Goal: Ask a question

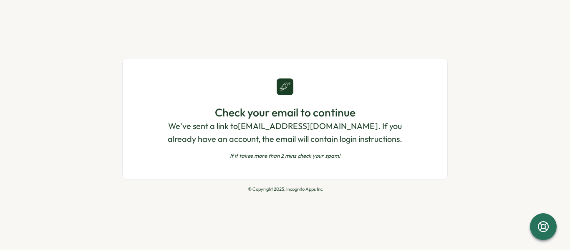
click at [448, 186] on div "Check your email to continue We've sent a link to [EMAIL_ADDRESS][DOMAIN_NAME] …" at bounding box center [285, 125] width 570 height 250
click at [550, 230] on div at bounding box center [543, 226] width 28 height 28
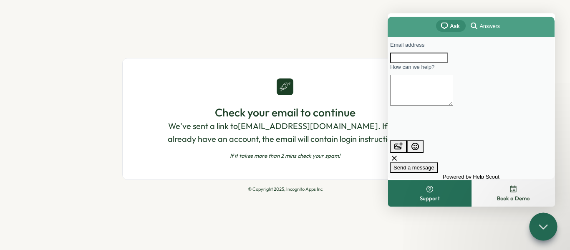
click at [448, 63] on input "Email address" at bounding box center [419, 58] width 58 height 11
type input "**********"
click at [453, 101] on textarea "How can we help?" at bounding box center [421, 90] width 63 height 31
type textarea "***"
click at [434, 164] on span "Send a message" at bounding box center [413, 167] width 41 height 6
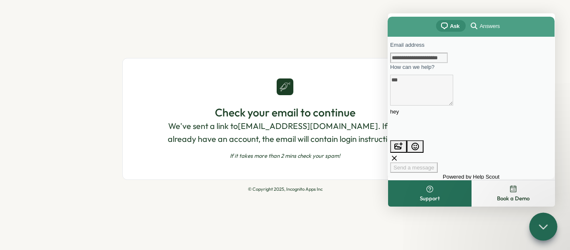
click at [489, 26] on span "Answers" at bounding box center [489, 26] width 20 height 8
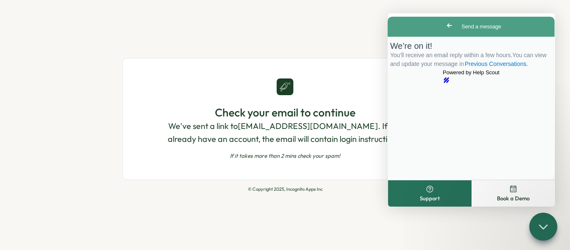
click at [444, 27] on span "Go back" at bounding box center [449, 25] width 10 height 10
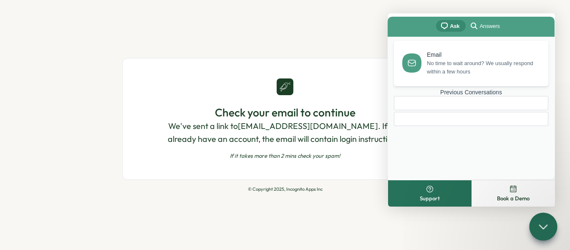
click at [297, 23] on div "Check your email to continue We've sent a link to [EMAIL_ADDRESS][DOMAIN_NAME] …" at bounding box center [285, 125] width 570 height 250
click at [269, 199] on div "Check your email to continue We've sent a link to [EMAIL_ADDRESS][DOMAIN_NAME] …" at bounding box center [285, 125] width 570 height 250
click at [544, 231] on icon at bounding box center [543, 226] width 12 height 12
